Goal: Find specific page/section: Find specific page/section

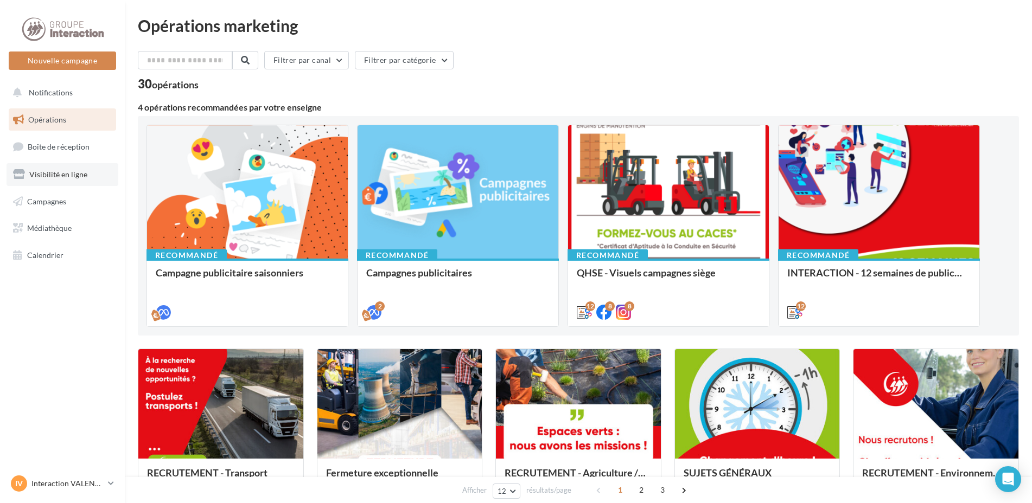
click at [64, 173] on span "Visibilité en ligne" at bounding box center [58, 174] width 58 height 9
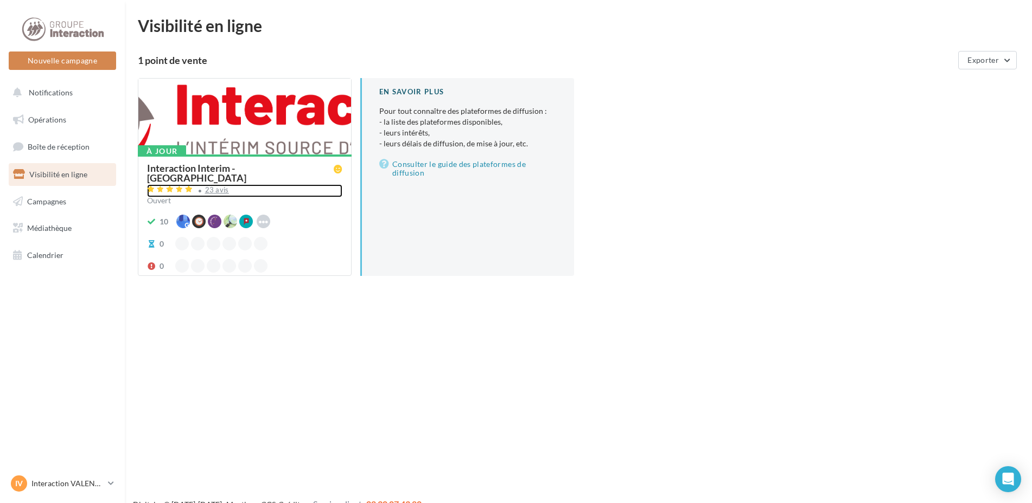
click at [316, 184] on div "23 avis" at bounding box center [244, 190] width 195 height 13
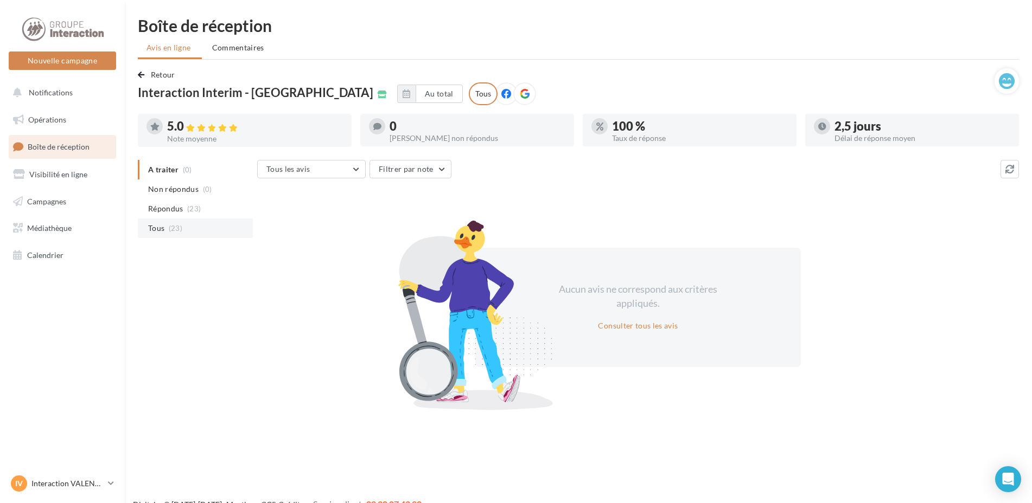
click at [187, 228] on li "Tous (23)" at bounding box center [195, 229] width 115 height 20
